Goal: Download file/media

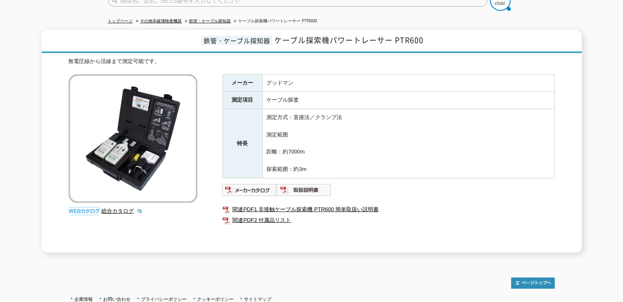
scroll to position [83, 0]
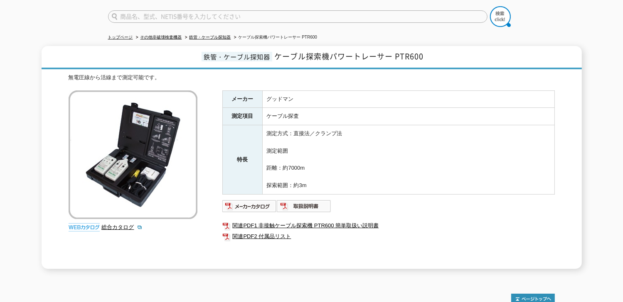
scroll to position [125, 0]
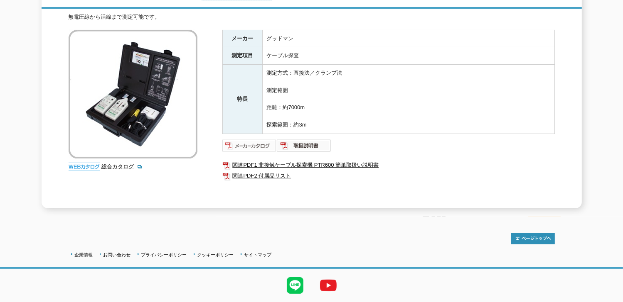
click at [254, 141] on img at bounding box center [249, 145] width 54 height 13
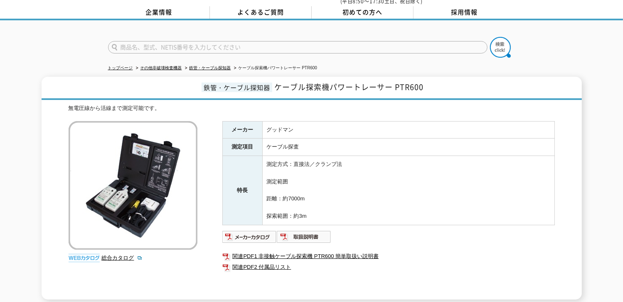
scroll to position [83, 0]
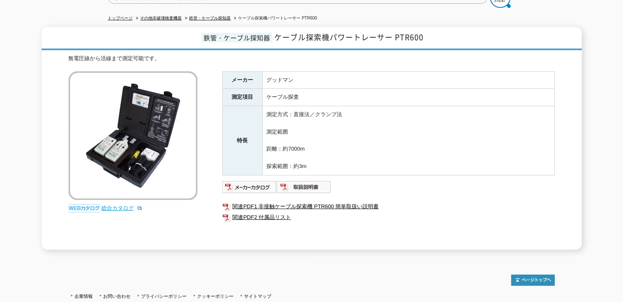
click at [115, 205] on link "総合カタログ" at bounding box center [122, 208] width 41 height 6
